Goal: Find specific page/section: Find specific page/section

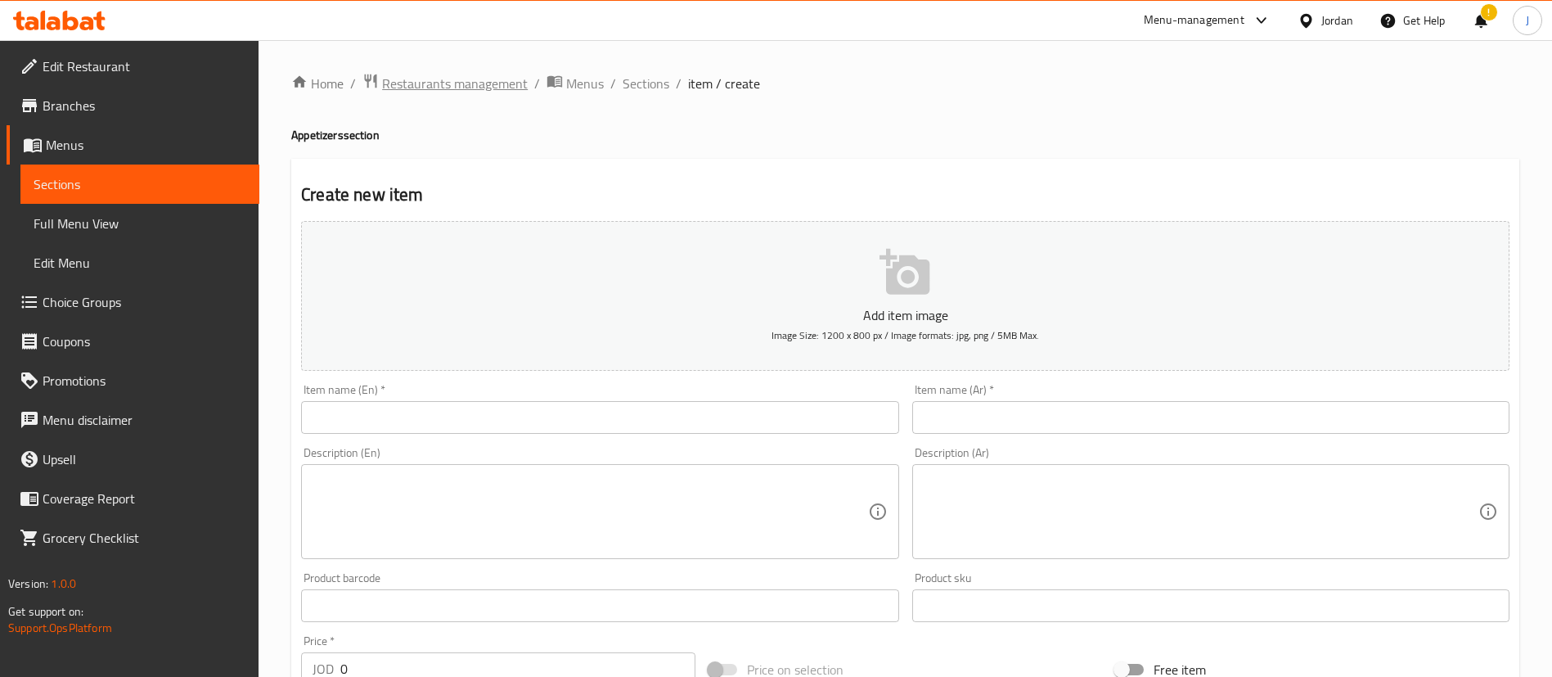
drag, startPoint x: 0, startPoint y: 0, endPoint x: 462, endPoint y: 79, distance: 469.0
click at [462, 79] on span "Restaurants management" at bounding box center [455, 84] width 146 height 20
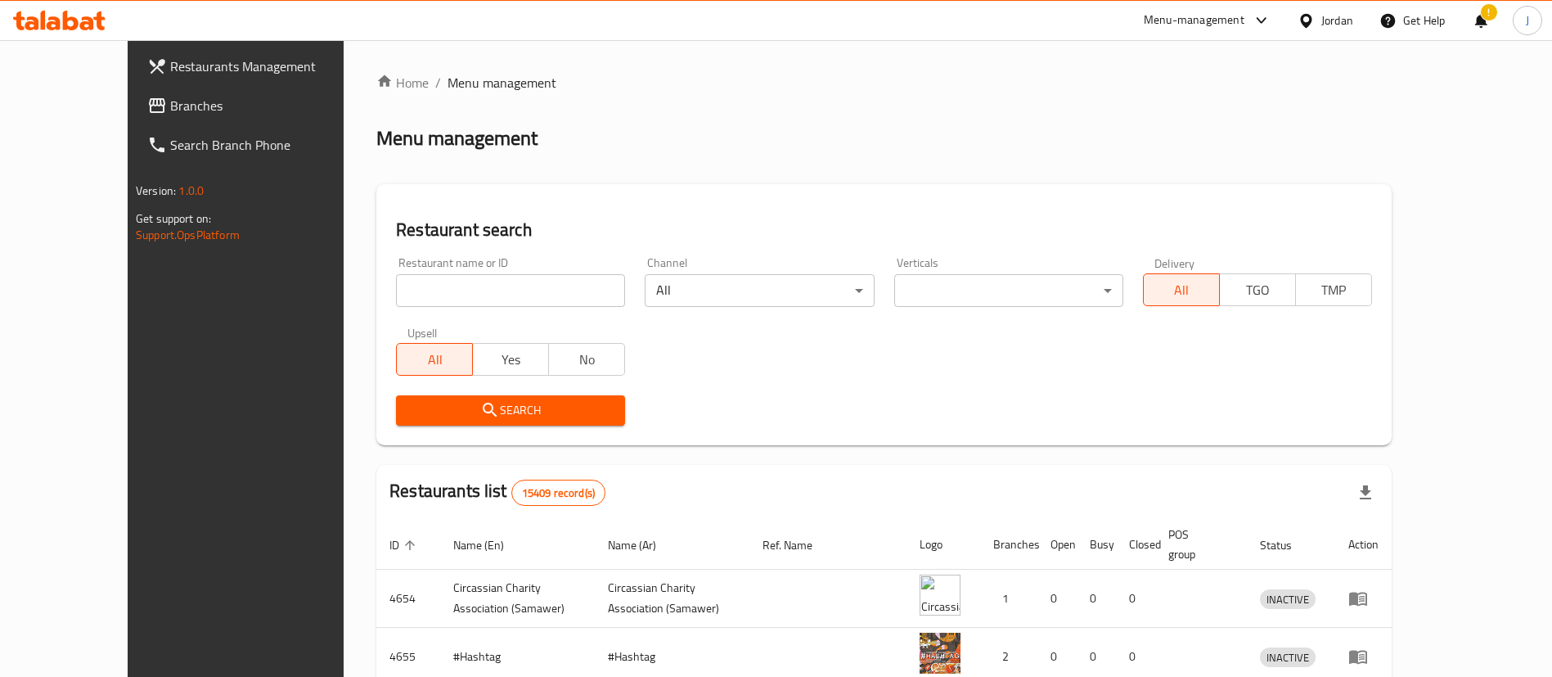
click at [452, 299] on div "Home / Menu management Menu management Restaurant search Restaurant name or ID …" at bounding box center [884, 586] width 1016 height 1027
click at [452, 299] on input "search" at bounding box center [510, 290] width 229 height 33
type input "البندقية"
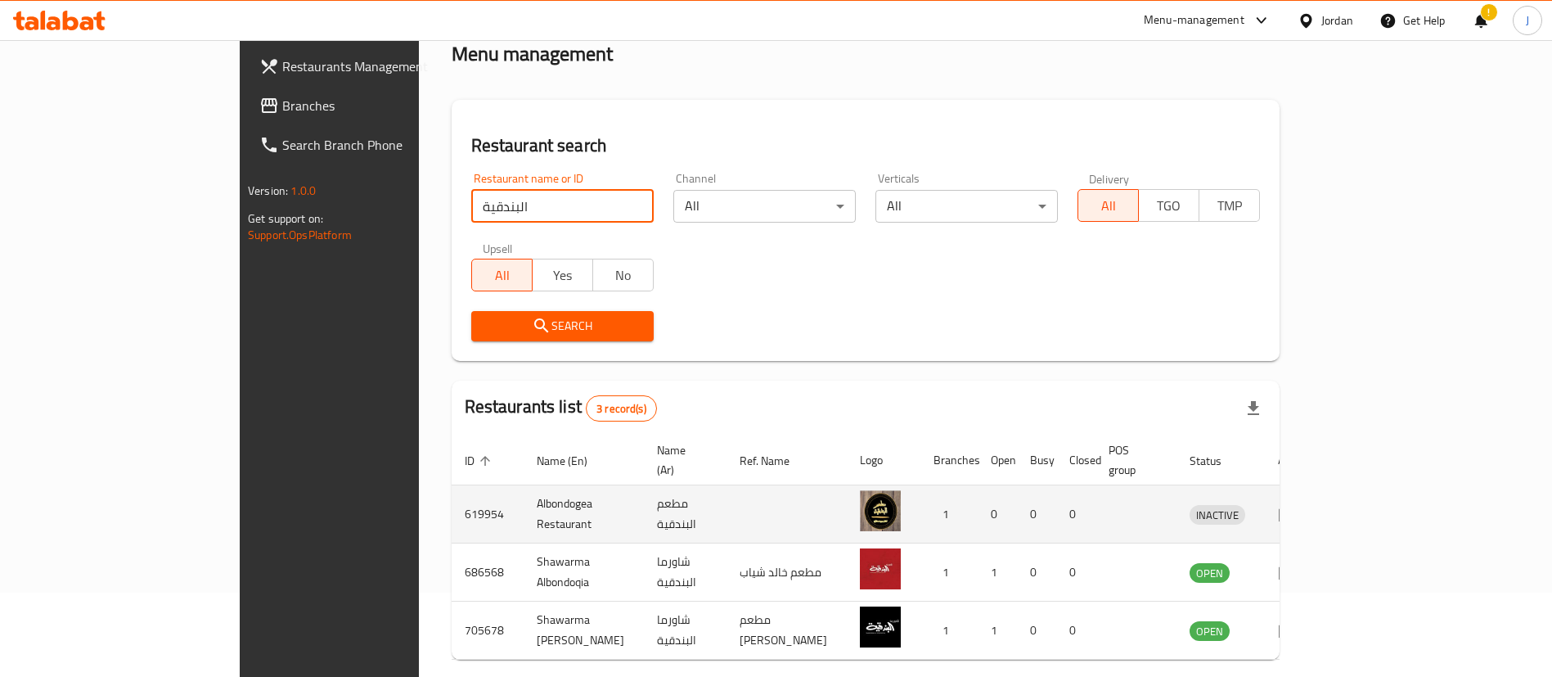
scroll to position [137, 0]
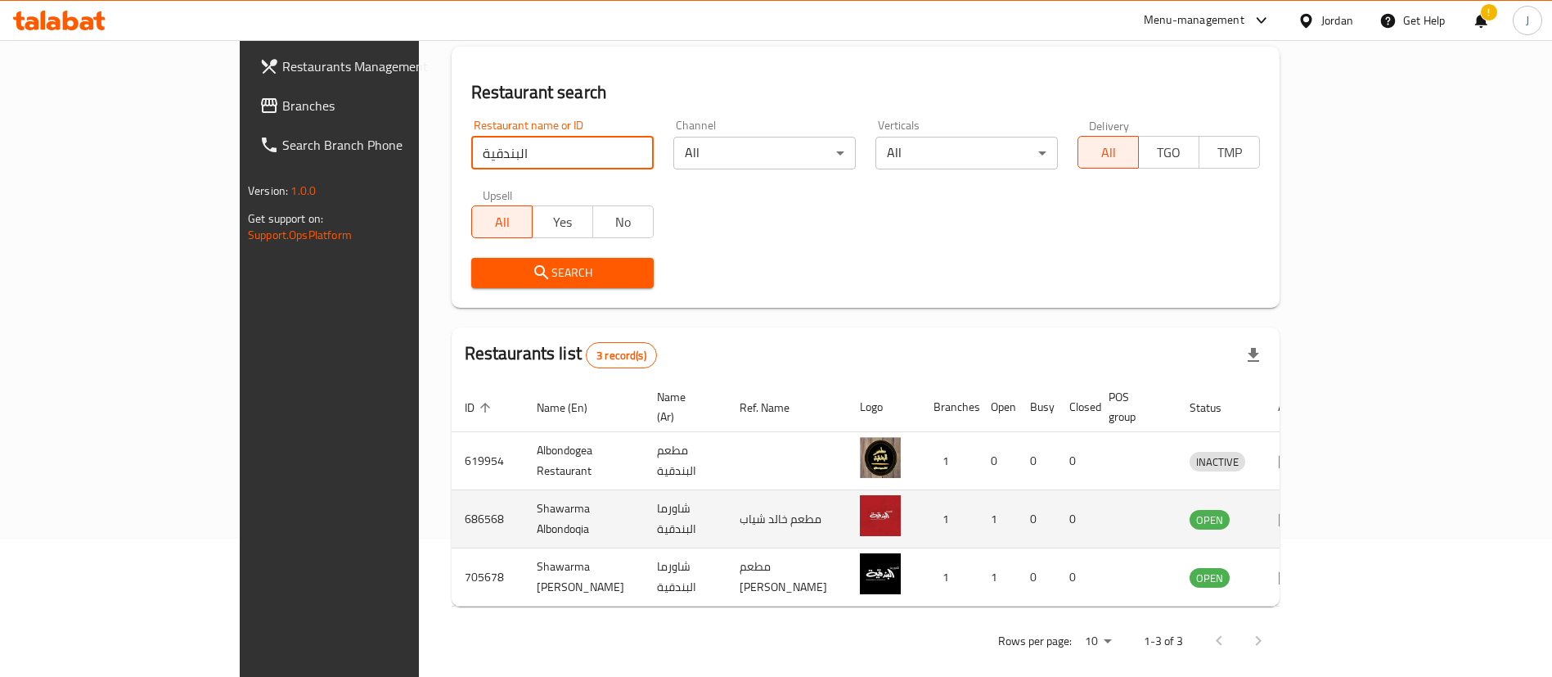
click at [524, 502] on td "Shawarma Albondoqia" at bounding box center [584, 519] width 120 height 58
copy td "Shawarma Albondoqia"
click at [1297, 513] on icon "enhanced table" at bounding box center [1288, 520] width 18 height 14
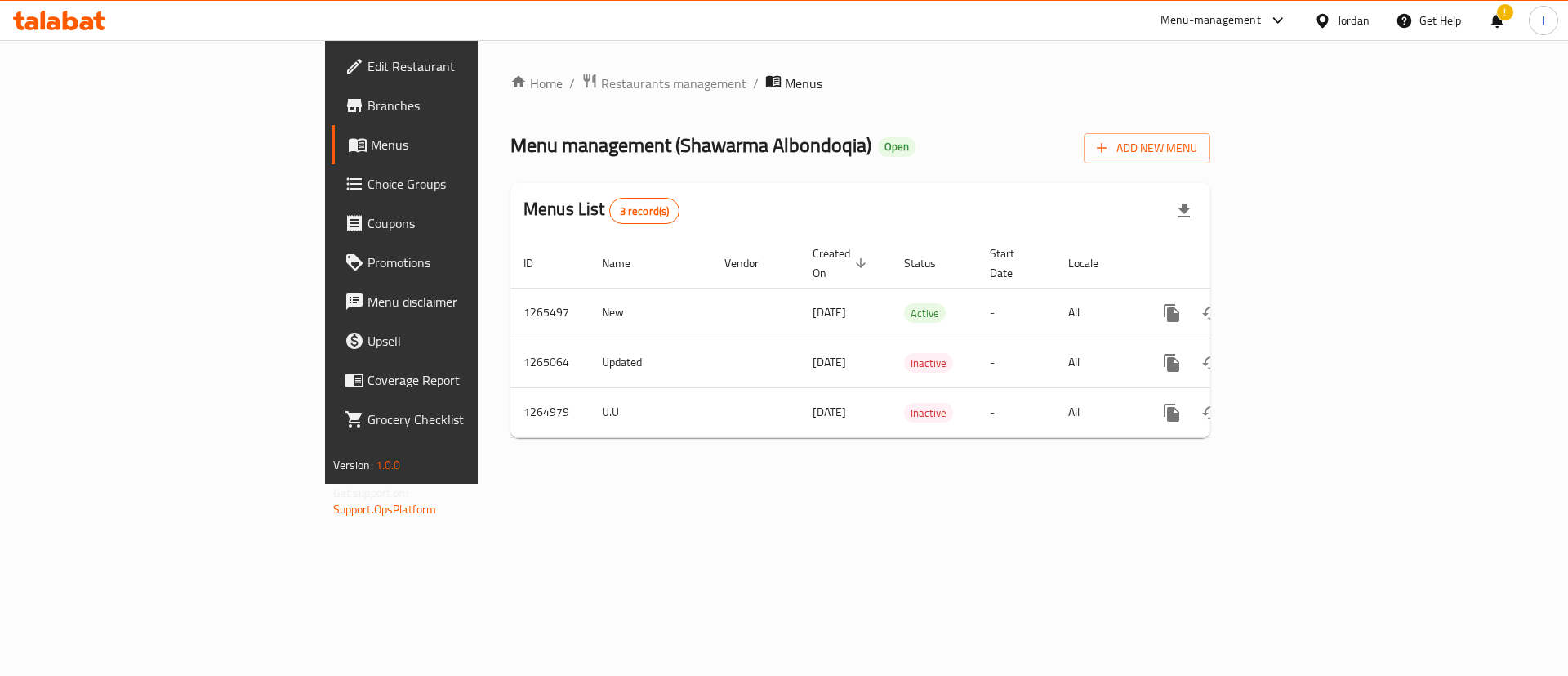
click at [367, 110] on span "Branches" at bounding box center [470, 106] width 207 height 20
